Goal: Task Accomplishment & Management: Manage account settings

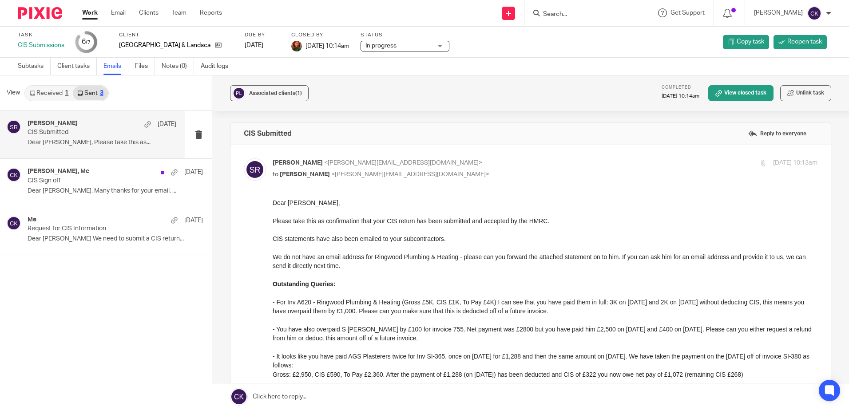
scroll to position [178, 0]
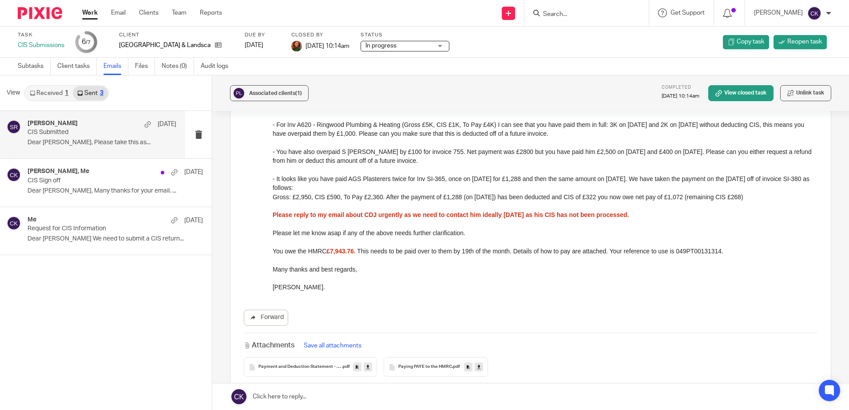
click at [92, 12] on link "Work" at bounding box center [90, 12] width 16 height 9
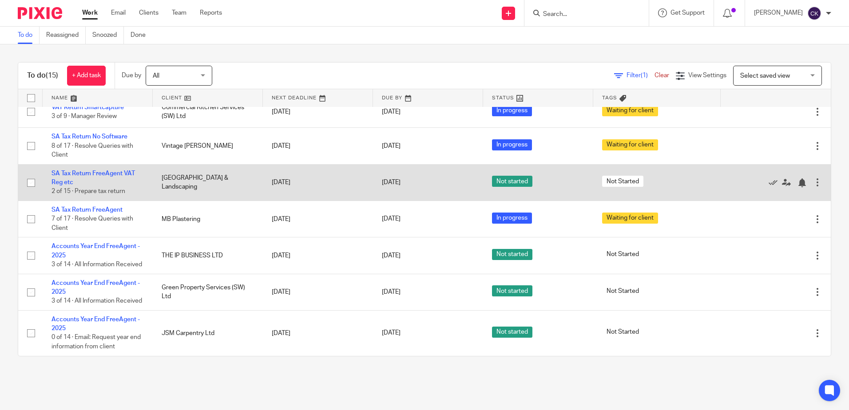
scroll to position [321, 0]
click at [66, 171] on link "SA Tax Return FreeAgent VAT Reg etc" at bounding box center [94, 178] width 84 height 15
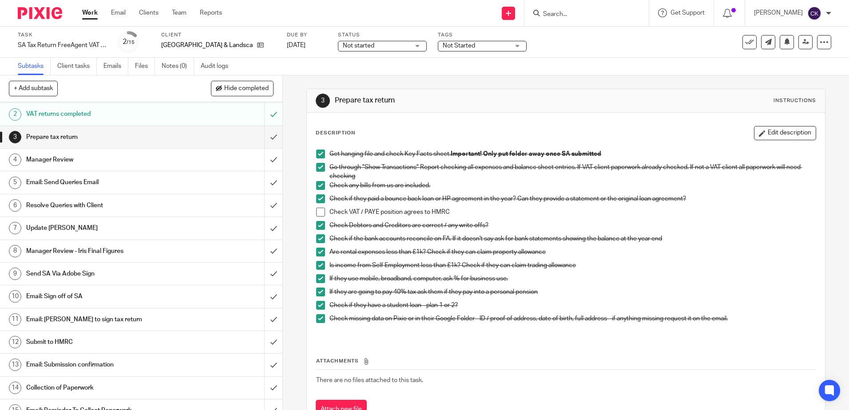
scroll to position [34, 0]
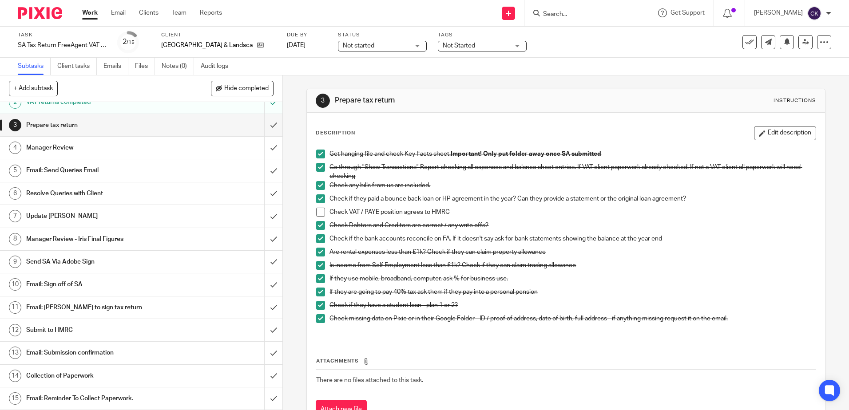
click at [80, 199] on h1 "Resolve Queries with Client" at bounding box center [102, 193] width 153 height 13
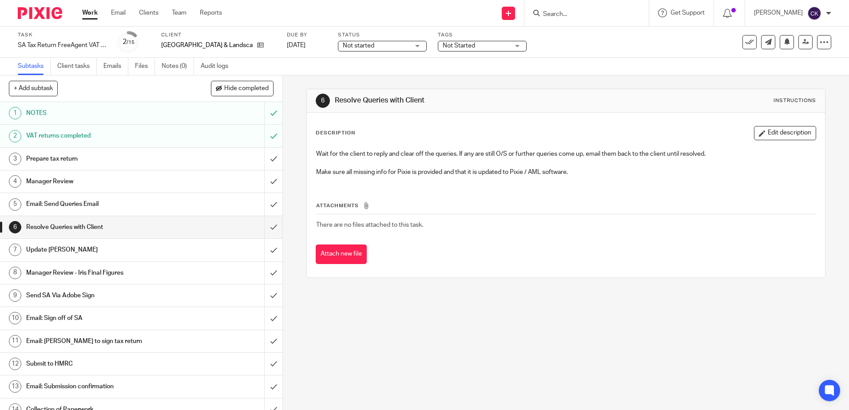
click at [48, 204] on h1 "Email: Send Queries Email" at bounding box center [102, 204] width 153 height 13
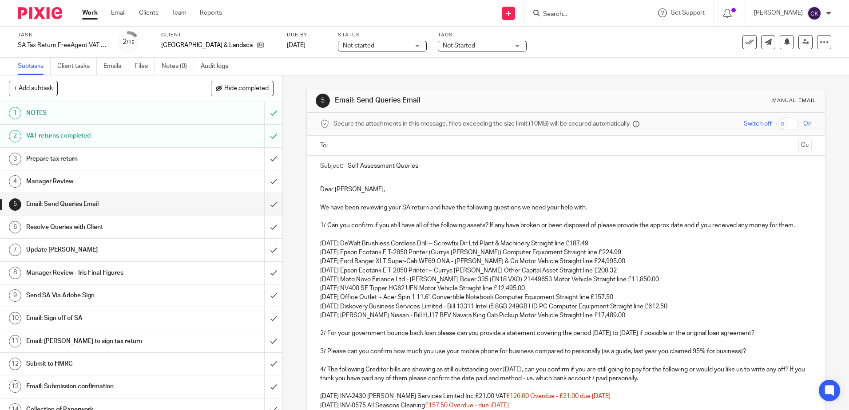
click at [401, 44] on div "Not started Not started" at bounding box center [382, 46] width 89 height 11
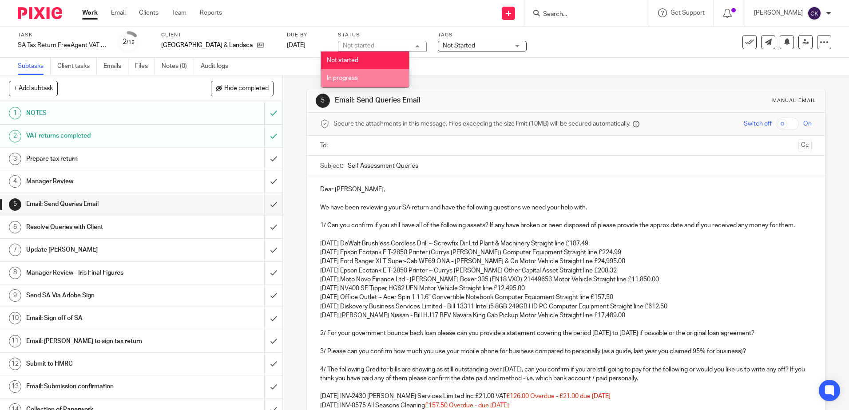
click at [355, 78] on span "In progress" at bounding box center [342, 78] width 31 height 6
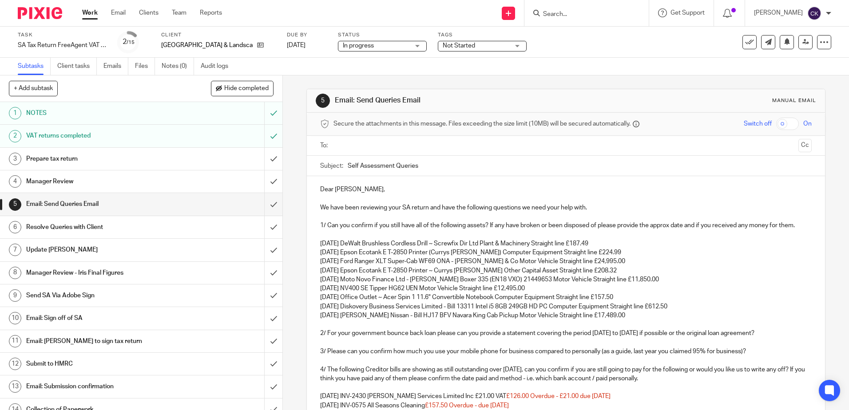
click at [504, 45] on div "Not Started" at bounding box center [482, 46] width 89 height 11
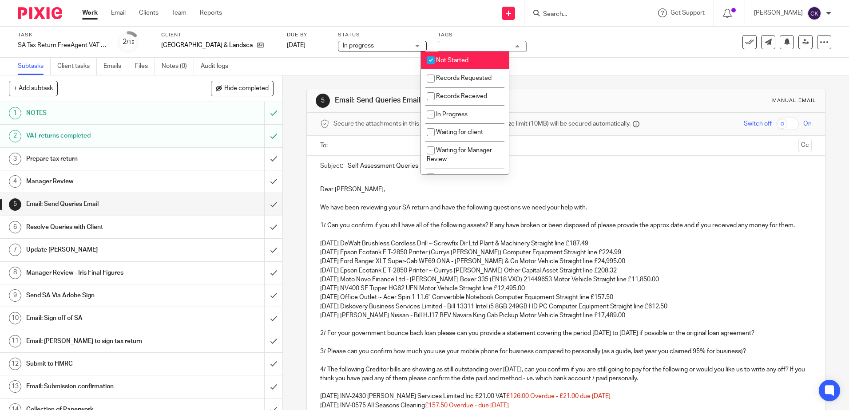
drag, startPoint x: 429, startPoint y: 58, endPoint x: 430, endPoint y: 84, distance: 26.3
click at [429, 59] on input "checkbox" at bounding box center [430, 60] width 17 height 17
checkbox input "false"
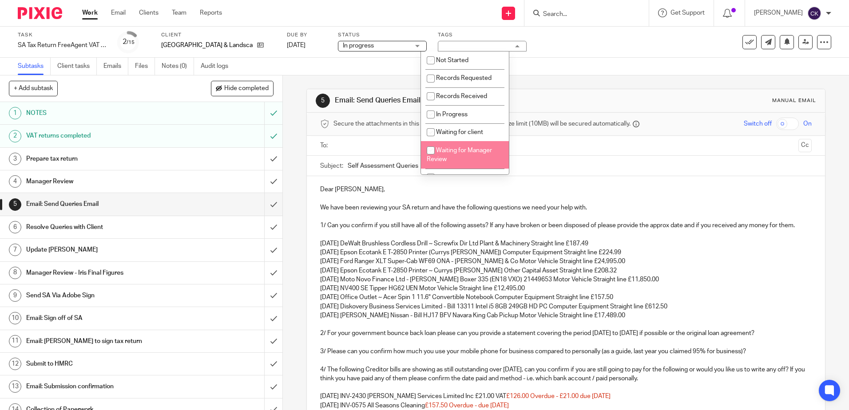
click at [432, 148] on input "checkbox" at bounding box center [430, 150] width 17 height 17
checkbox input "true"
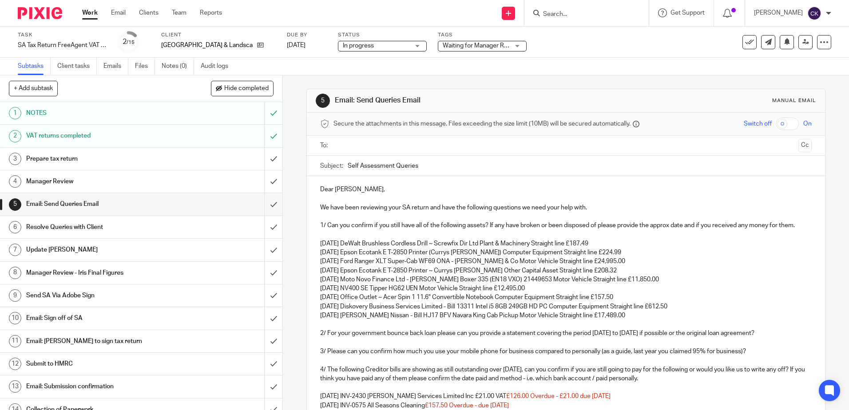
click at [569, 48] on div "Task SA Tax Return FreeAgent VAT Reg etc Save SA Tax Return FreeAgent VAT Reg e…" at bounding box center [357, 42] width 678 height 21
click at [804, 45] on link at bounding box center [806, 42] width 14 height 14
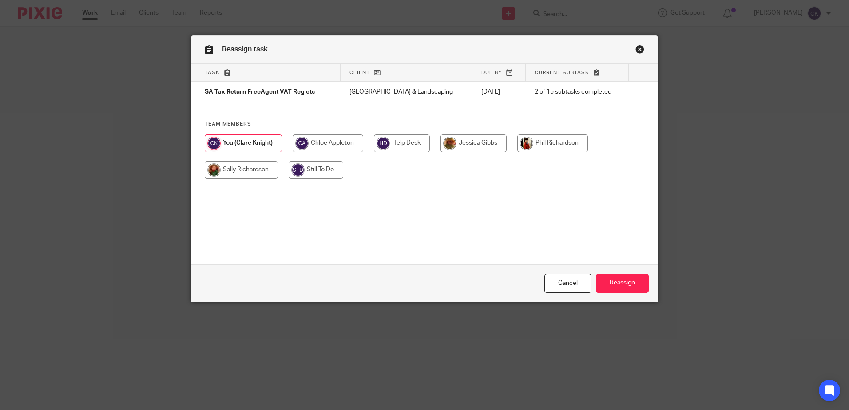
click at [243, 175] on input "radio" at bounding box center [241, 170] width 73 height 18
radio input "true"
click at [615, 281] on input "Reassign" at bounding box center [622, 283] width 53 height 19
